Goal: Book appointment/travel/reservation

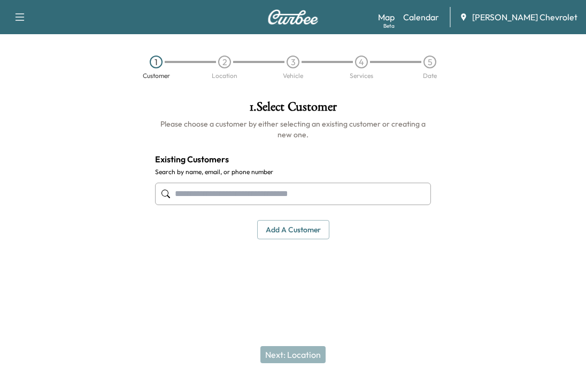
click at [448, 25] on div "Map Beta Calendar [PERSON_NAME] Chevrolet" at bounding box center [477, 17] width 199 height 20
click at [439, 14] on link "Calendar" at bounding box center [421, 17] width 36 height 13
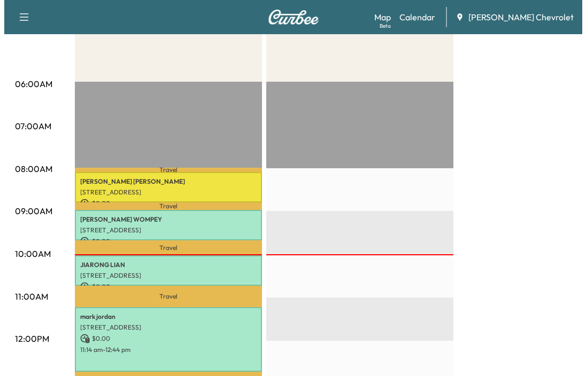
scroll to position [214, 0]
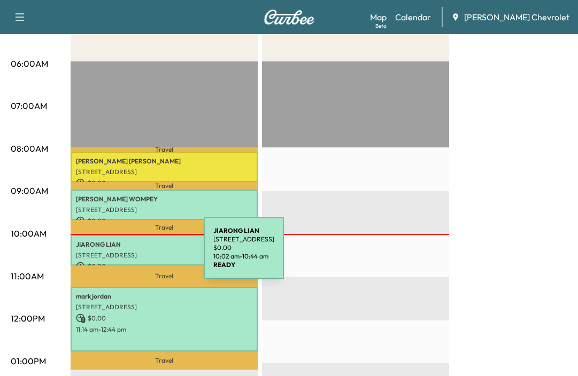
click at [123, 254] on p "[STREET_ADDRESS]" at bounding box center [164, 255] width 176 height 9
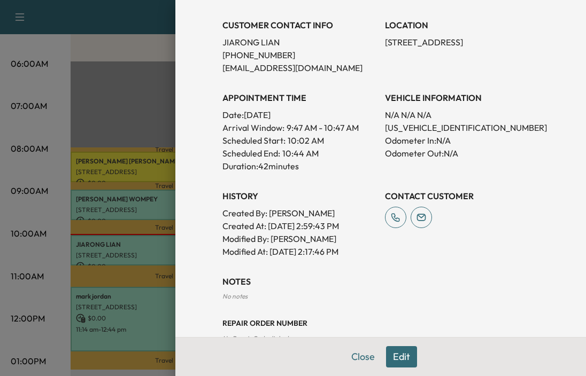
scroll to position [242, 0]
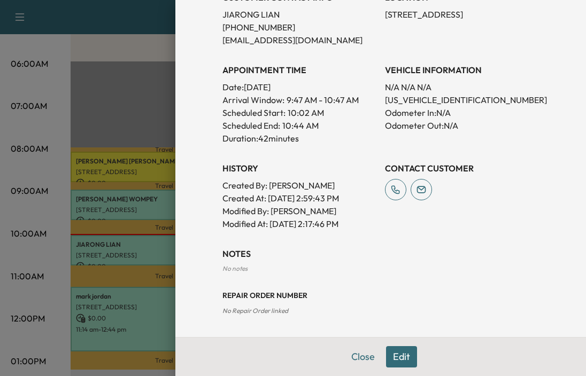
click at [69, 253] on div at bounding box center [293, 188] width 586 height 376
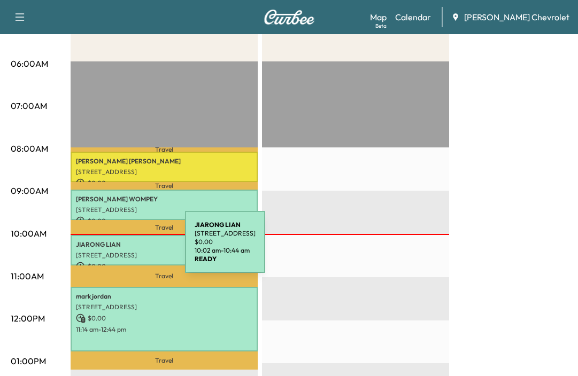
click at [105, 249] on div "[PERSON_NAME] [STREET_ADDRESS] $ 0.00 10:02 am - 10:44 am" at bounding box center [164, 250] width 187 height 30
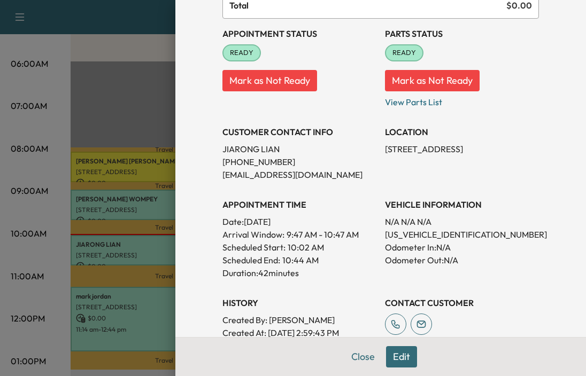
scroll to position [160, 0]
